Goal: Check status: Check status

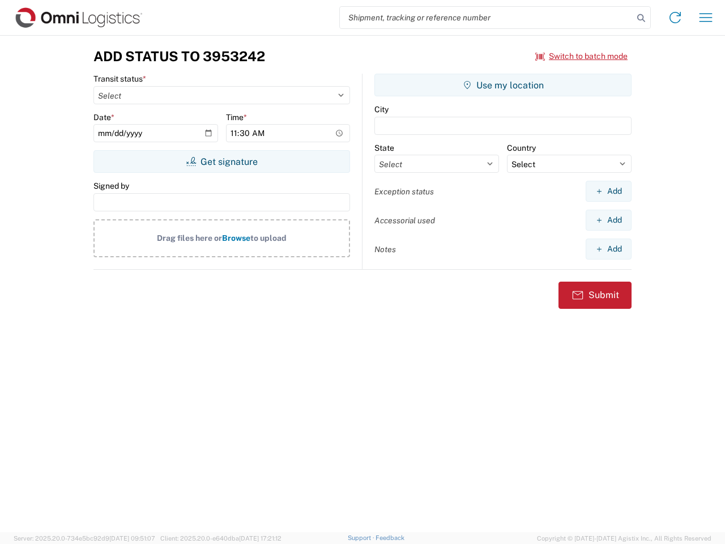
click at [487, 18] on input "search" at bounding box center [486, 18] width 293 height 22
click at [641, 18] on icon at bounding box center [641, 18] width 16 height 16
click at [675, 18] on icon at bounding box center [675, 17] width 18 height 18
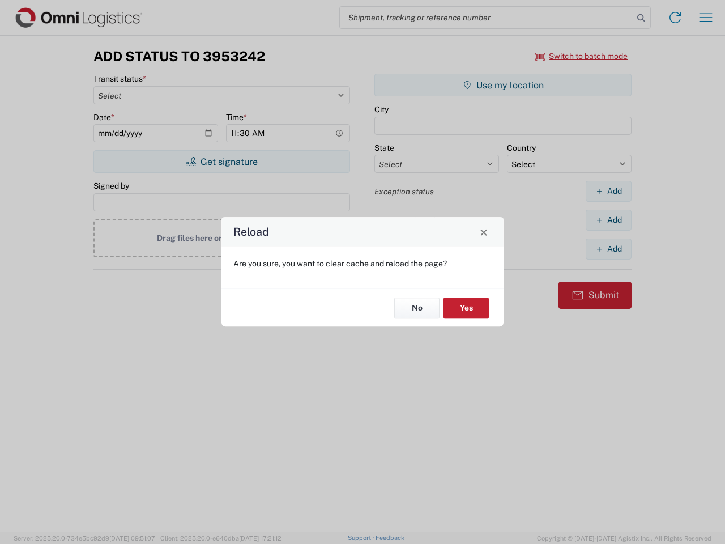
click at [706, 18] on div "Reload Are you sure, you want to clear cache and reload the page? No Yes" at bounding box center [362, 272] width 725 height 544
click at [582, 56] on div "Reload Are you sure, you want to clear cache and reload the page? No Yes" at bounding box center [362, 272] width 725 height 544
click at [221, 161] on div "Reload Are you sure, you want to clear cache and reload the page? No Yes" at bounding box center [362, 272] width 725 height 544
click at [503, 85] on div "Reload Are you sure, you want to clear cache and reload the page? No Yes" at bounding box center [362, 272] width 725 height 544
click at [608, 191] on div "Reload Are you sure, you want to clear cache and reload the page? No Yes" at bounding box center [362, 272] width 725 height 544
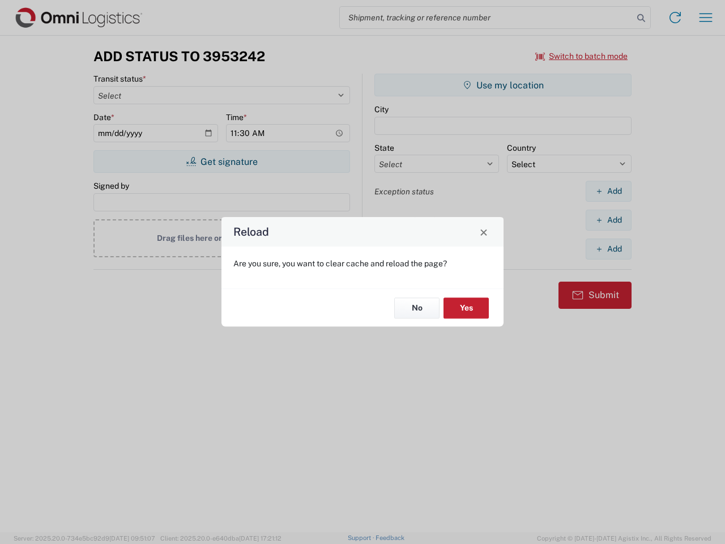
click at [608, 220] on div "Reload Are you sure, you want to clear cache and reload the page? No Yes" at bounding box center [362, 272] width 725 height 544
click at [608, 249] on div "Reload Are you sure, you want to clear cache and reload the page? No Yes" at bounding box center [362, 272] width 725 height 544
